Goal: Task Accomplishment & Management: Use online tool/utility

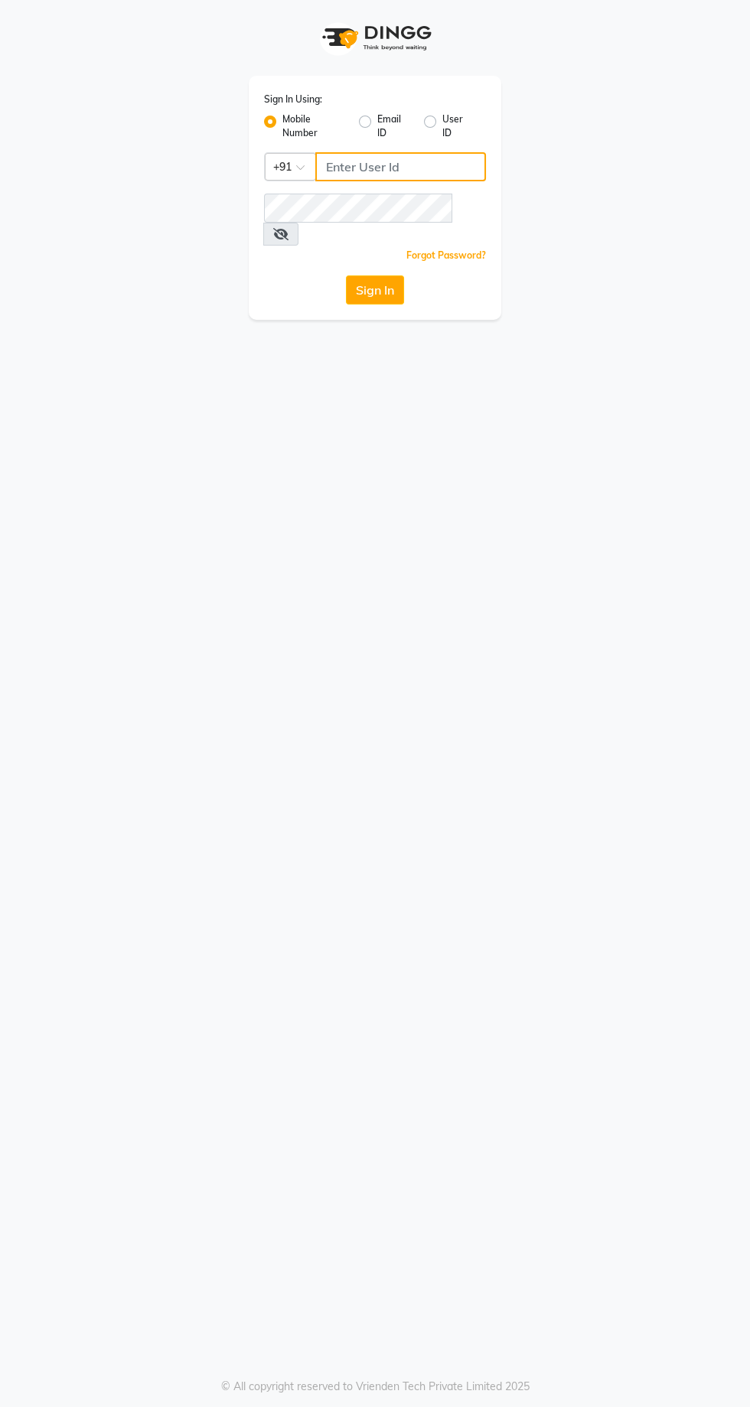
click at [392, 171] on input "Username" at bounding box center [400, 166] width 171 height 29
type input "9869078914"
click at [346, 275] on button "Sign In" at bounding box center [375, 289] width 58 height 29
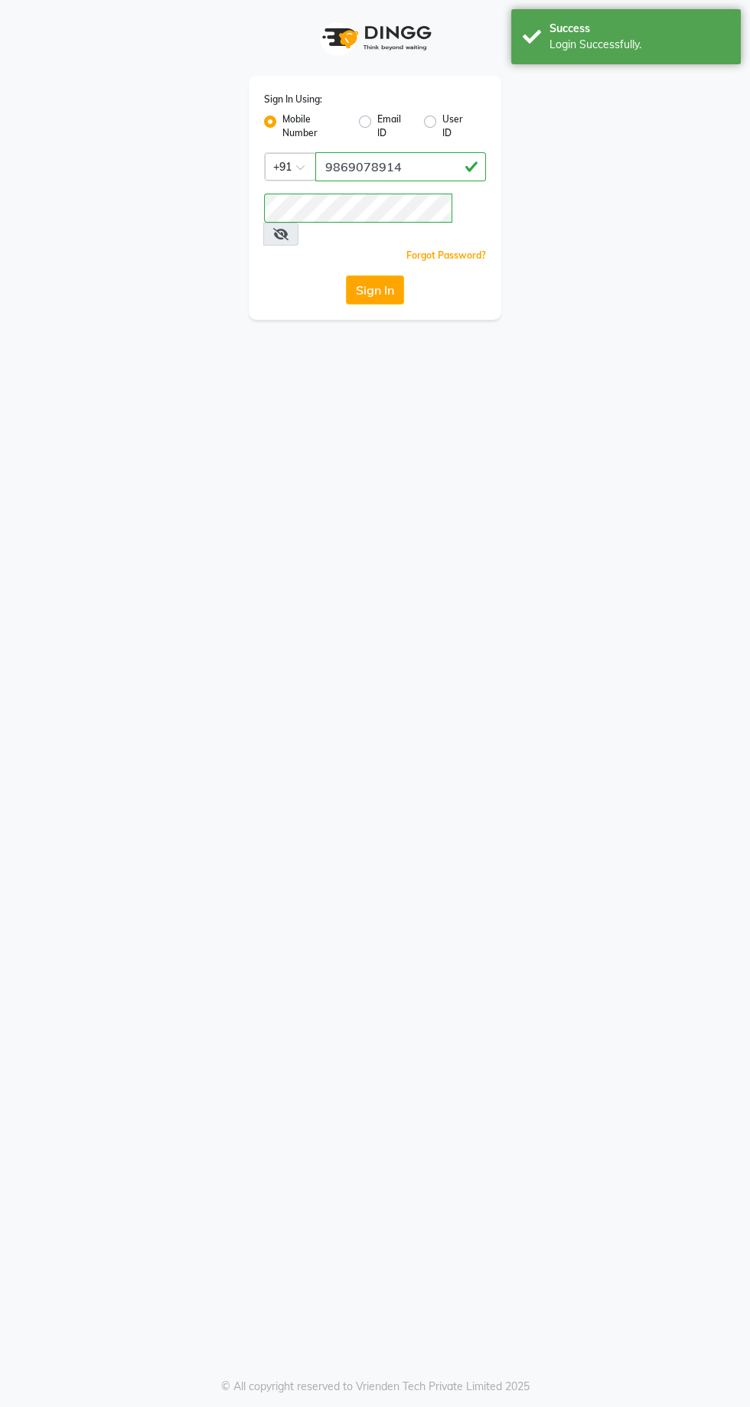
select select "service"
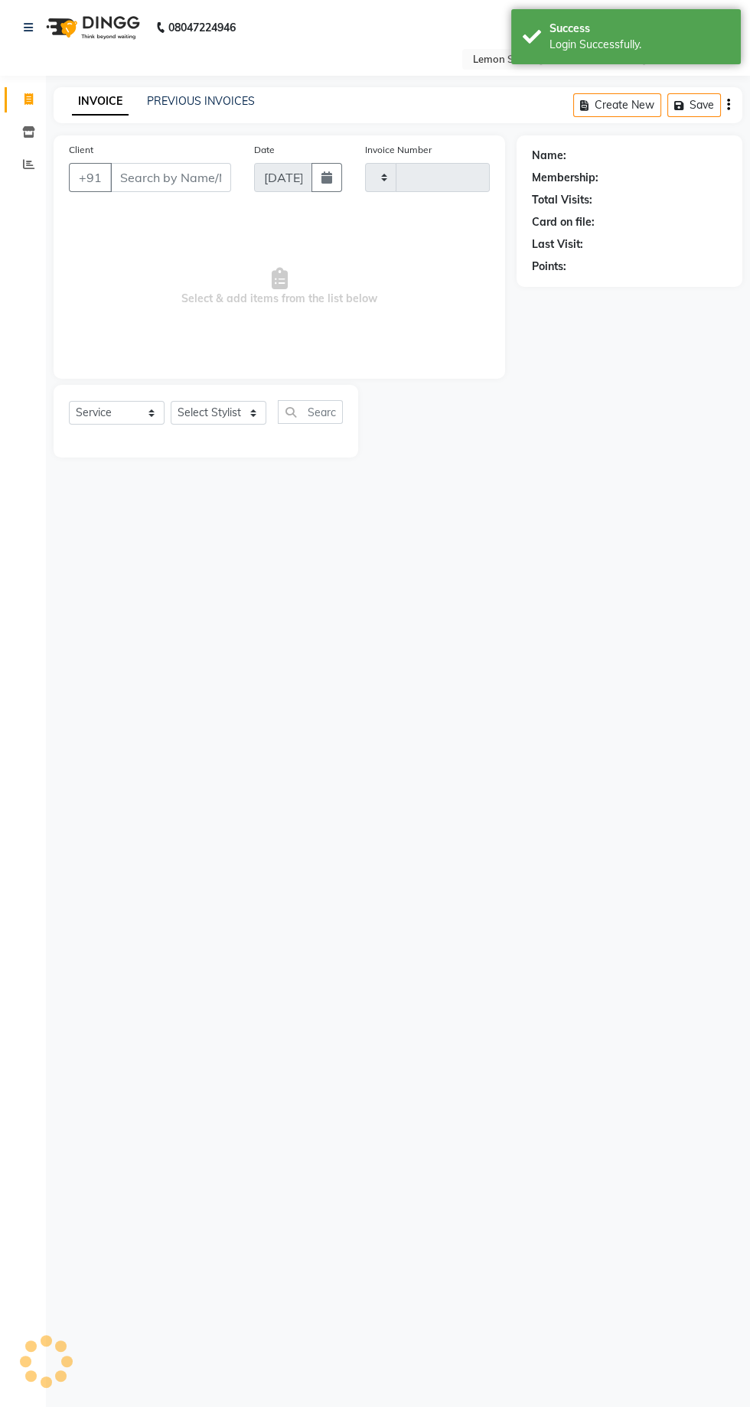
select select "en"
select select "8053"
type input "1922"
click at [438, 1221] on div "08047224946 Select Location × Lemon Salon, Goregaon (W) Default Panel My Panel …" at bounding box center [375, 703] width 750 height 1407
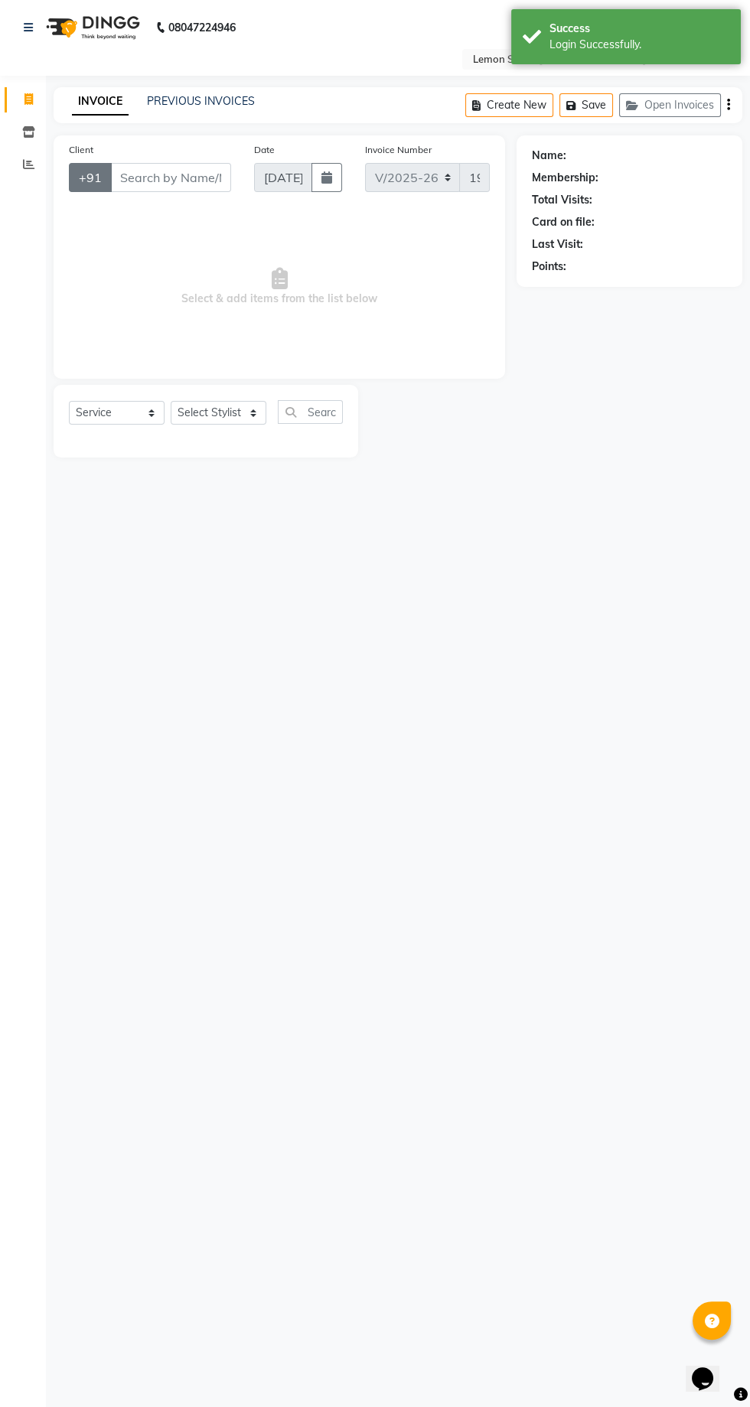
click at [73, 188] on button "+91" at bounding box center [90, 177] width 43 height 29
click at [28, 164] on icon at bounding box center [28, 163] width 11 height 11
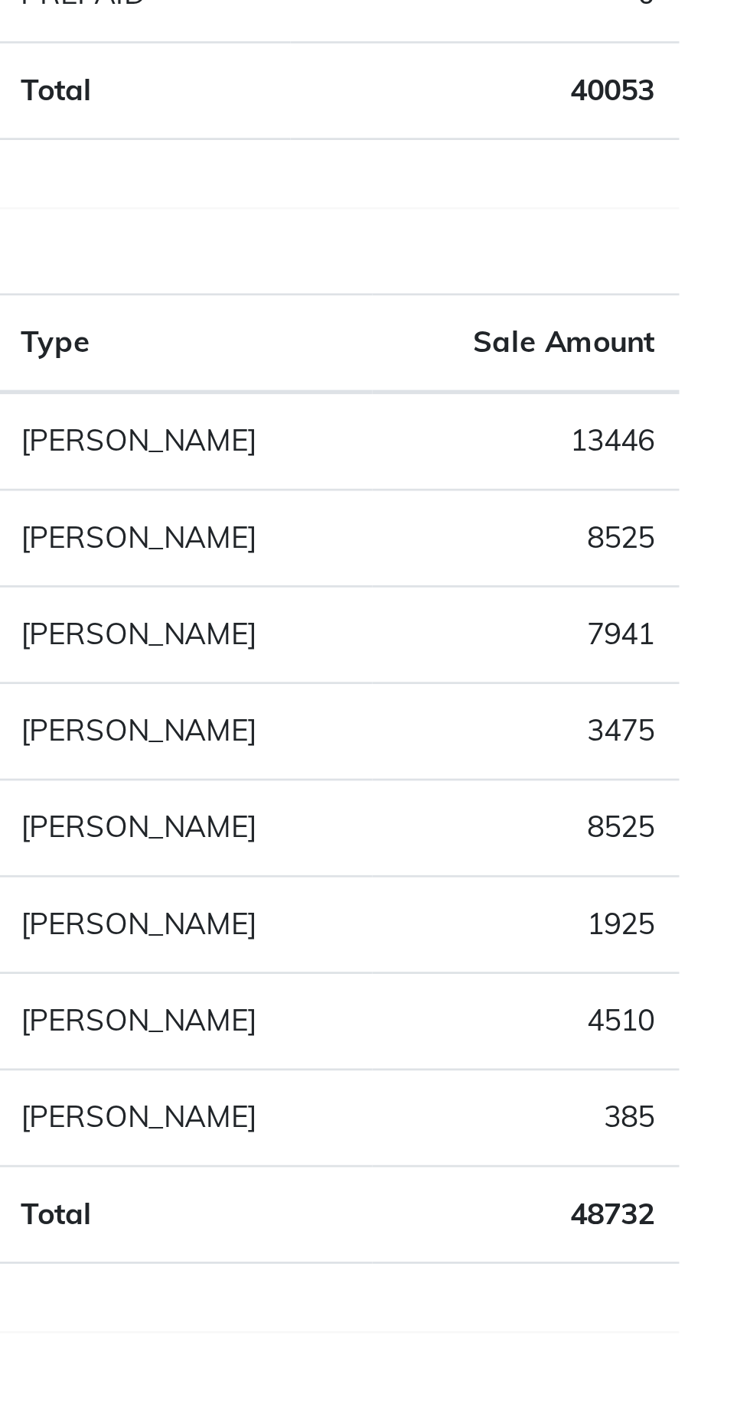
scroll to position [2, 0]
